Goal: Find specific page/section: Find specific page/section

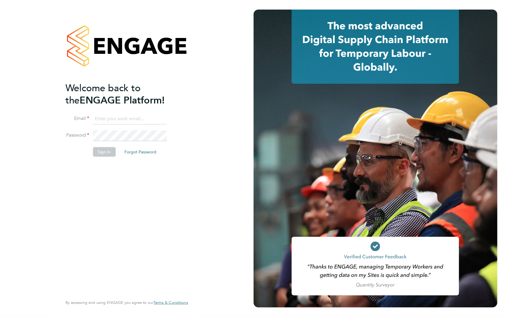
type input "[EMAIL_ADDRESS][DOMAIN_NAME]"
click at [102, 147] on button "Sign In" at bounding box center [104, 152] width 23 height 10
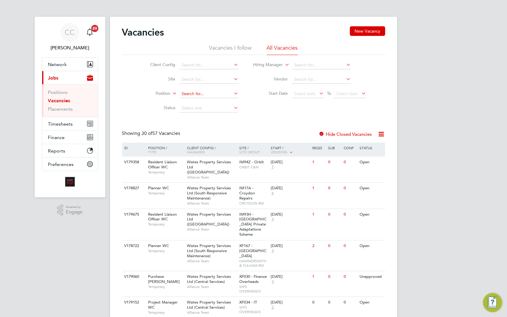
click at [196, 93] on input at bounding box center [209, 94] width 59 height 8
click at [69, 109] on link "Placements" at bounding box center [60, 109] width 25 height 6
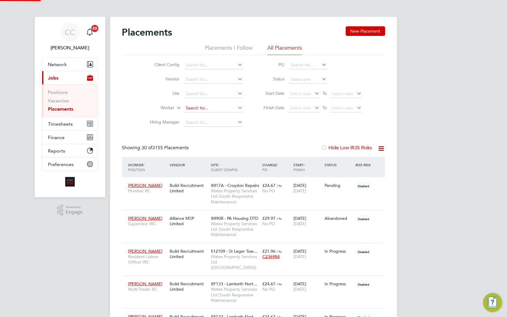
click at [197, 109] on input at bounding box center [213, 108] width 59 height 8
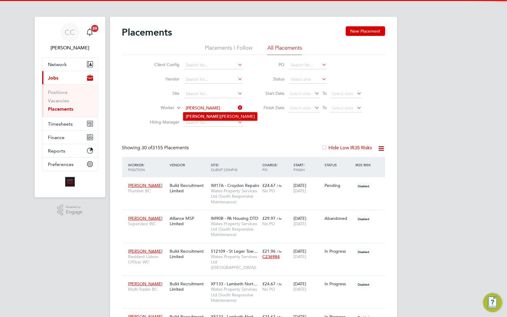
click at [199, 118] on b "Miranda" at bounding box center [203, 116] width 35 height 5
type input "Miranda Meadows"
